Goal: Information Seeking & Learning: Learn about a topic

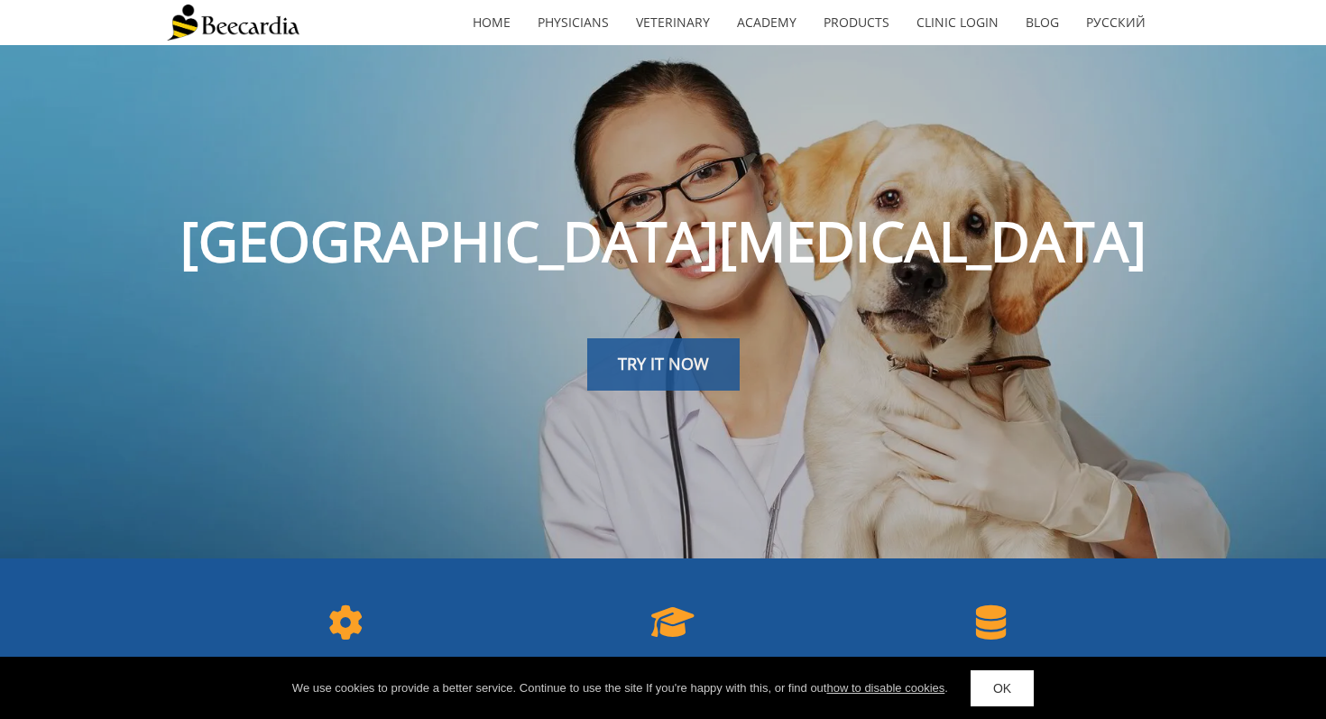
click at [669, 374] on span "TRY IT NOW" at bounding box center [663, 364] width 91 height 22
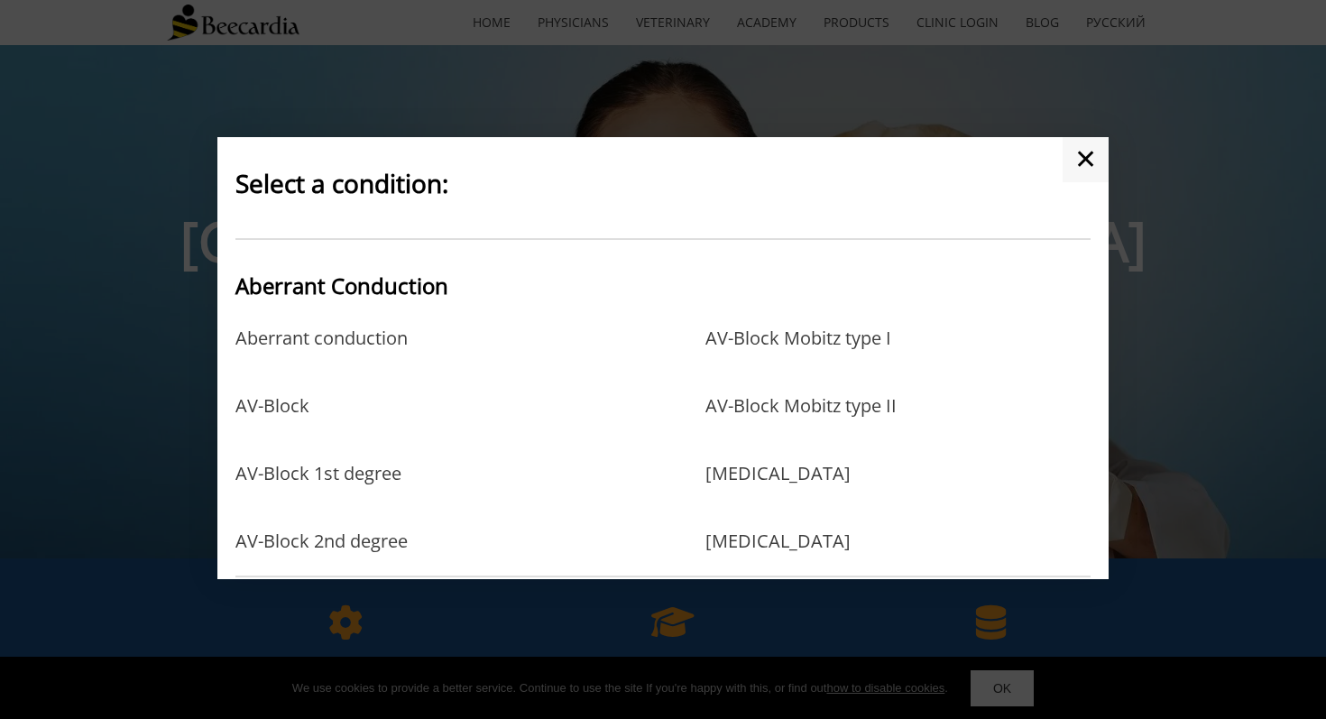
click at [1091, 147] on link "✕" at bounding box center [1085, 159] width 46 height 45
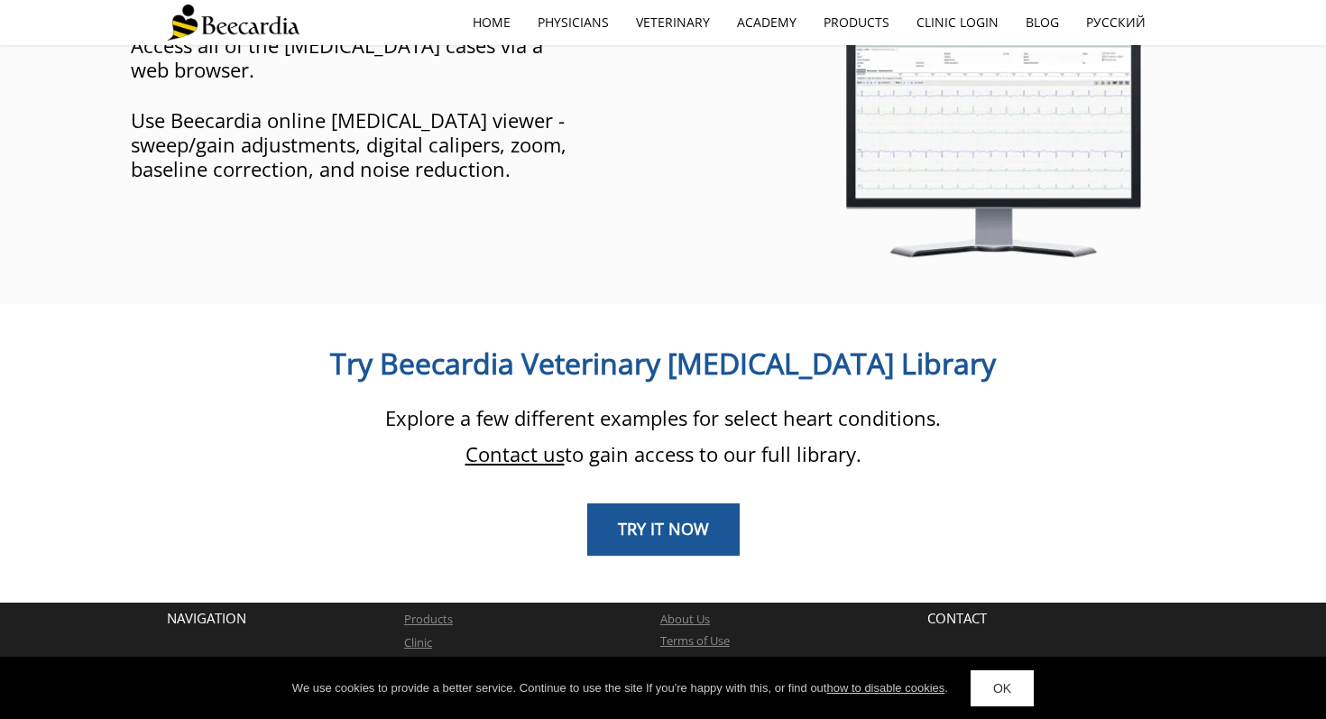
scroll to position [1415, 0]
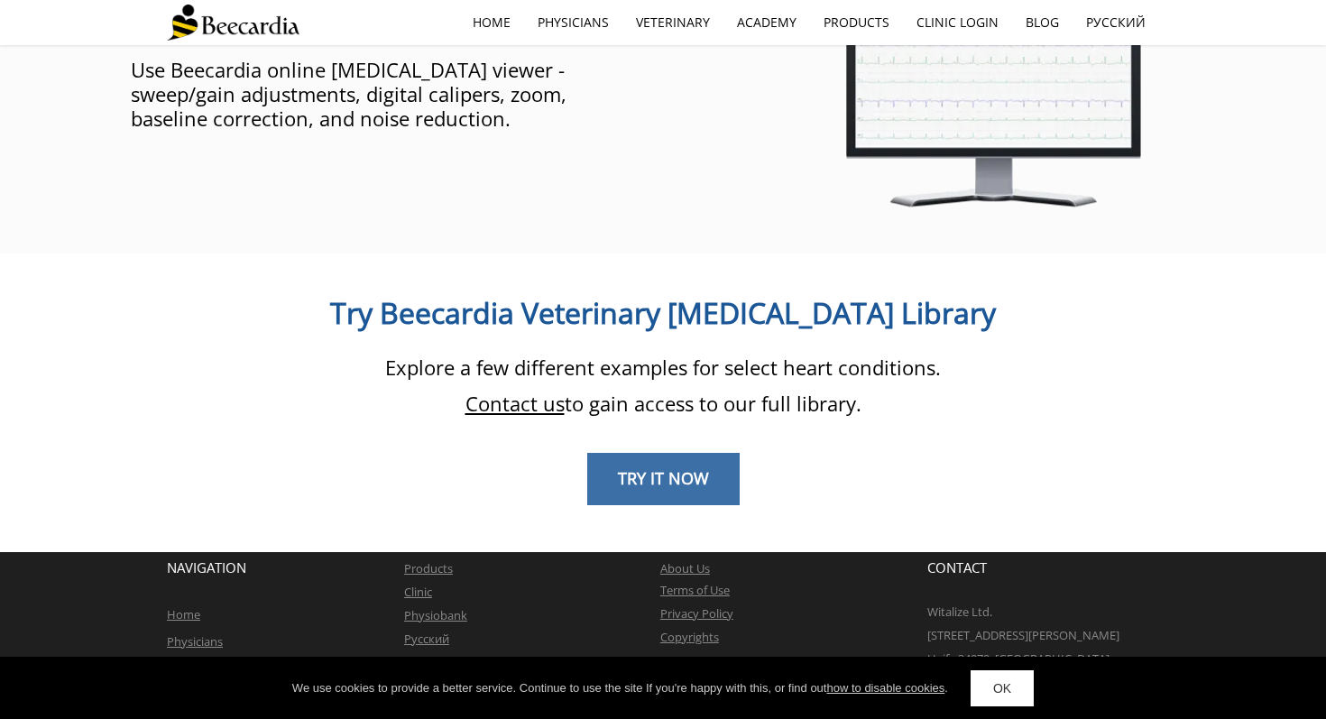
click at [659, 467] on span "TRY IT NOW" at bounding box center [663, 478] width 91 height 22
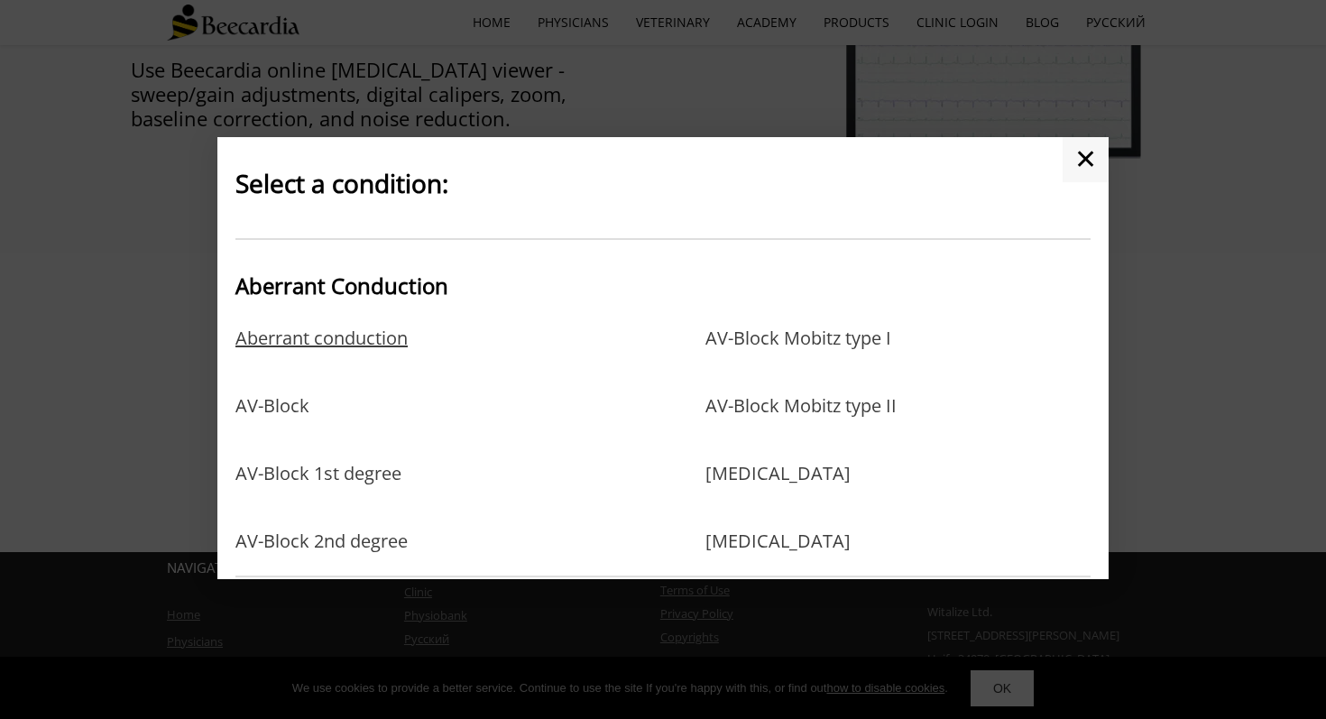
click at [384, 344] on link "Aberrant conduction" at bounding box center [321, 356] width 172 height 59
click at [247, 403] on link "AV-Block" at bounding box center [272, 424] width 74 height 59
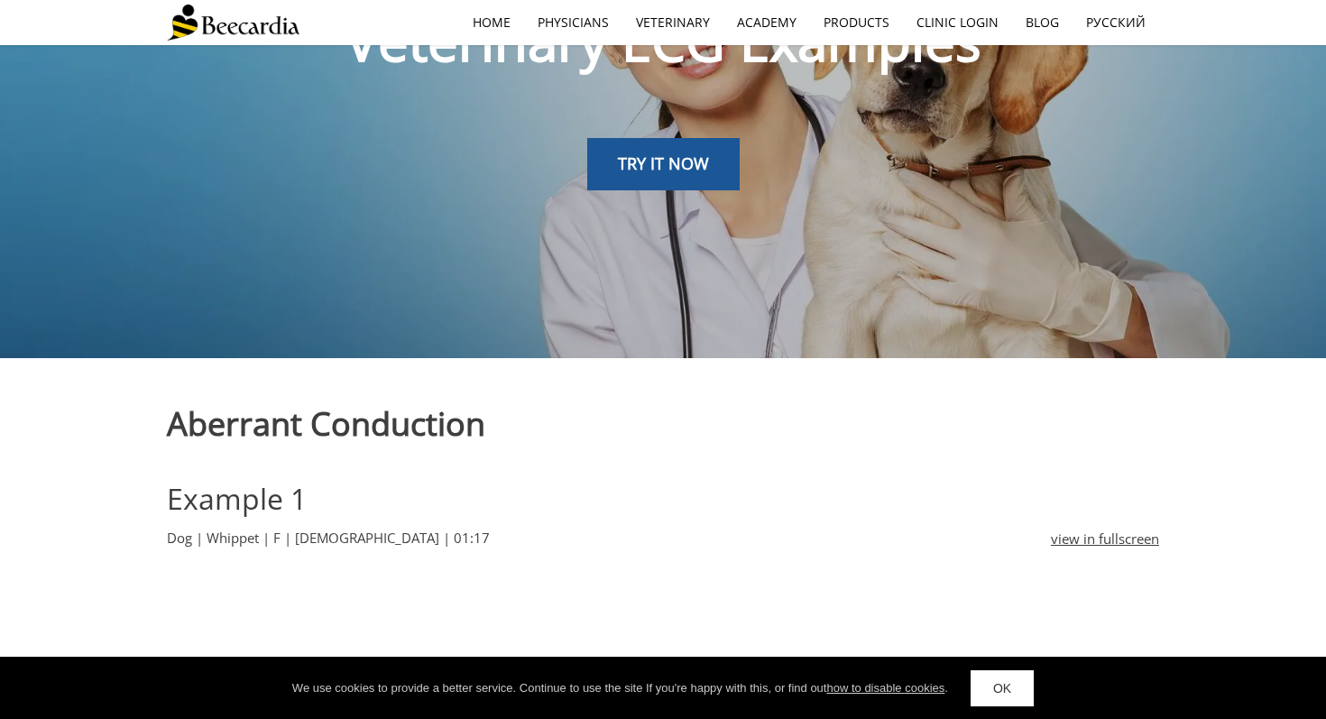
scroll to position [201, 0]
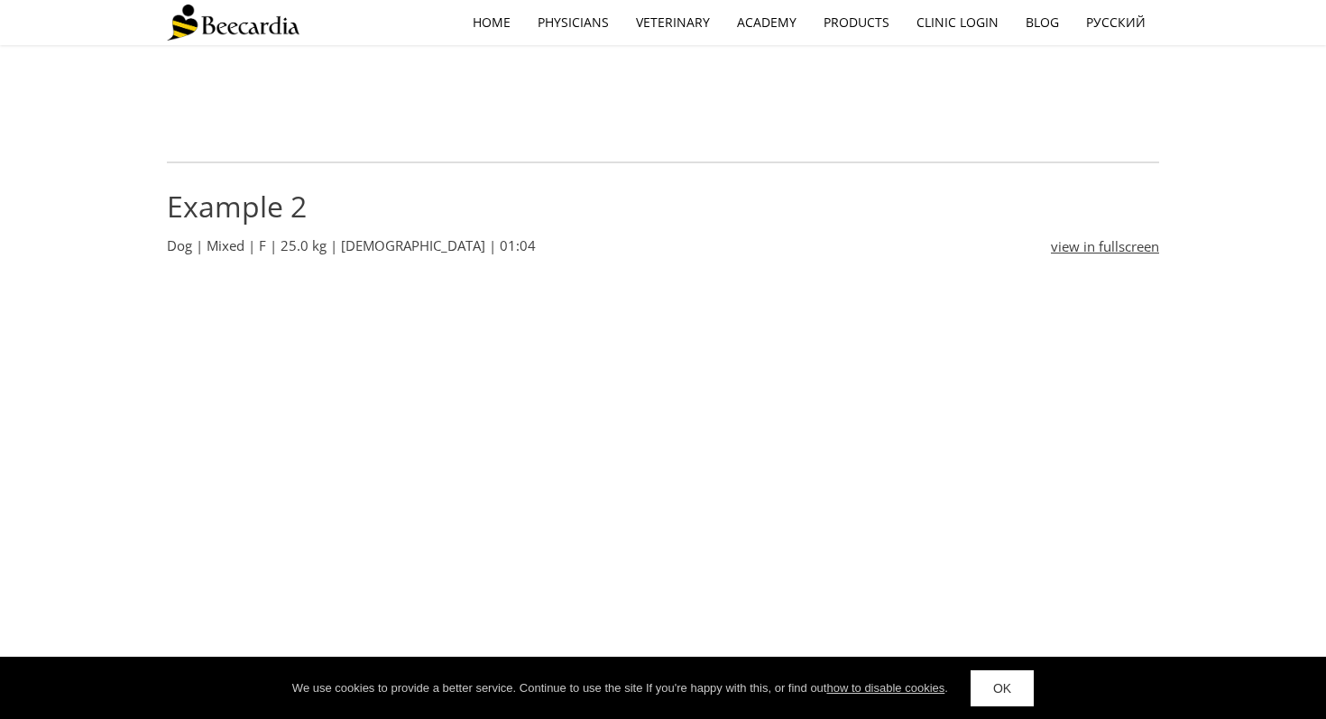
scroll to position [1176, 0]
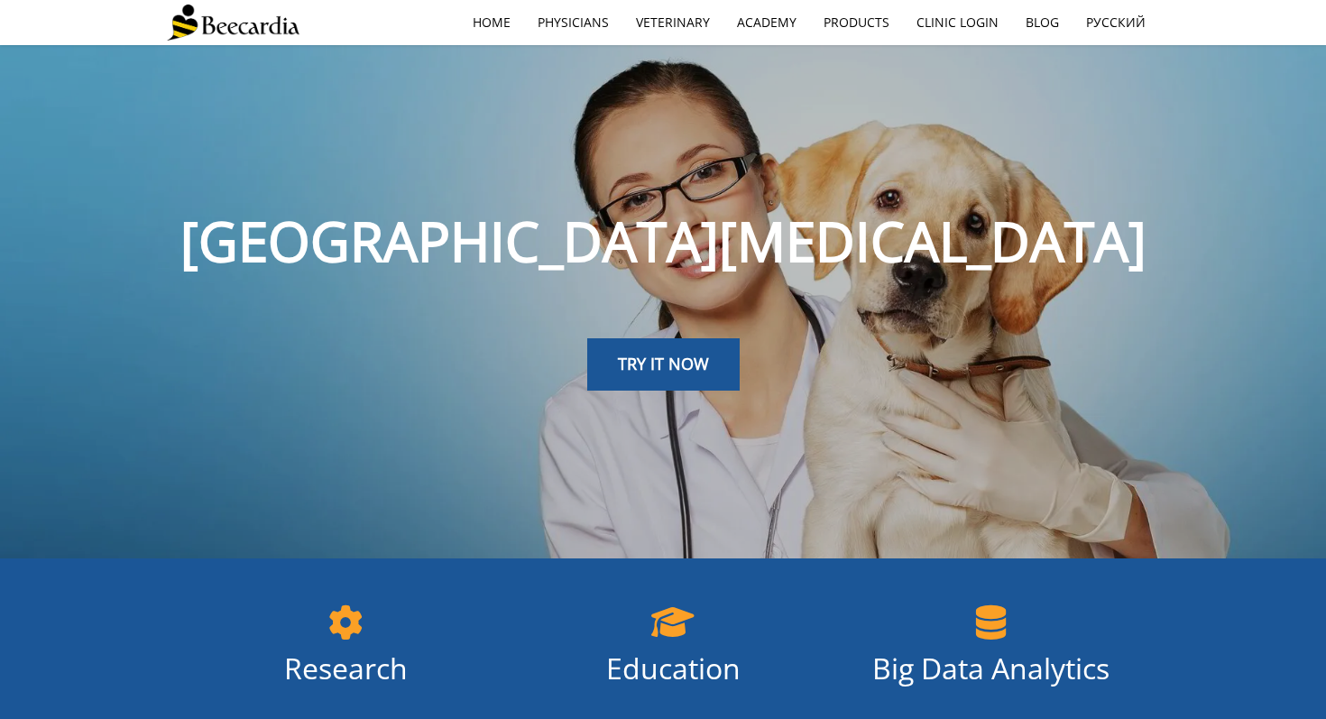
scroll to position [1415, 0]
